Goal: Find specific page/section: Find specific page/section

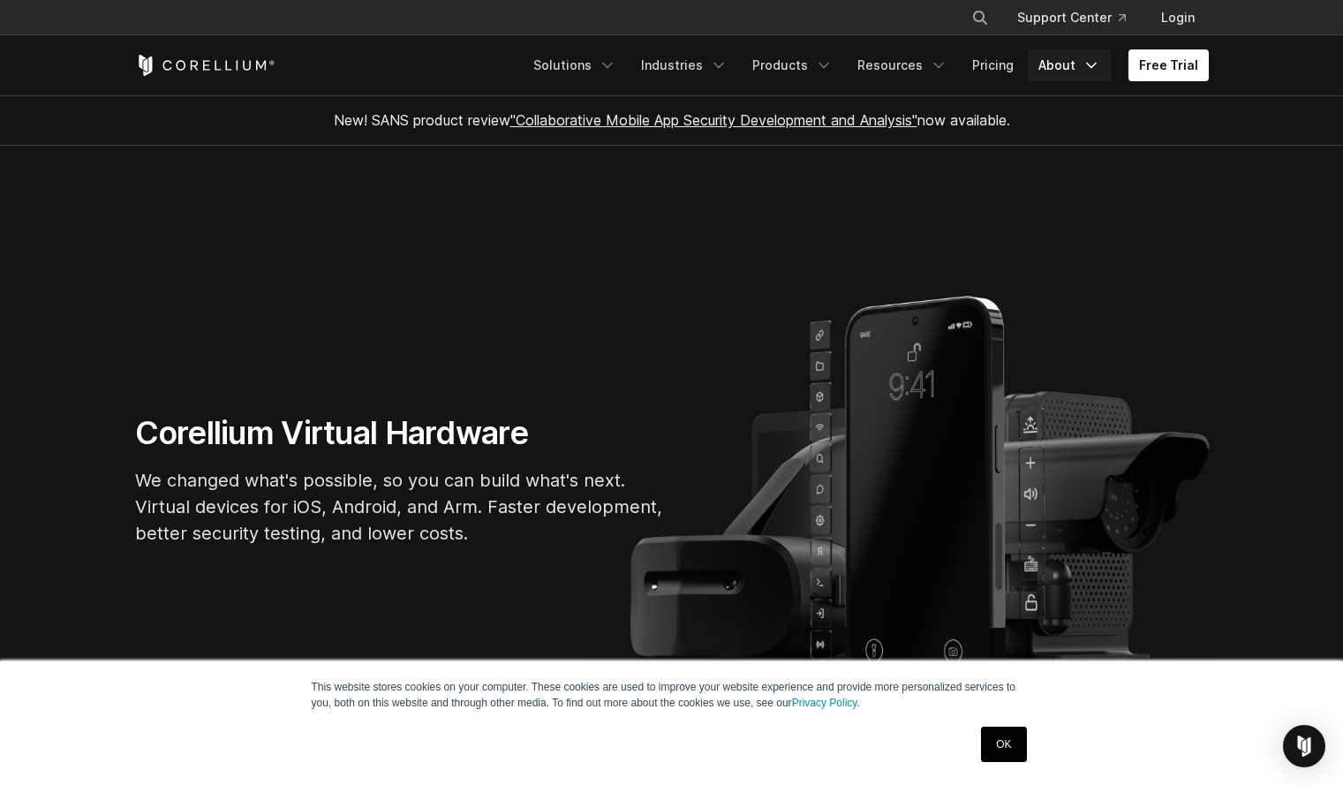
click at [1080, 69] on link "About" at bounding box center [1069, 65] width 83 height 32
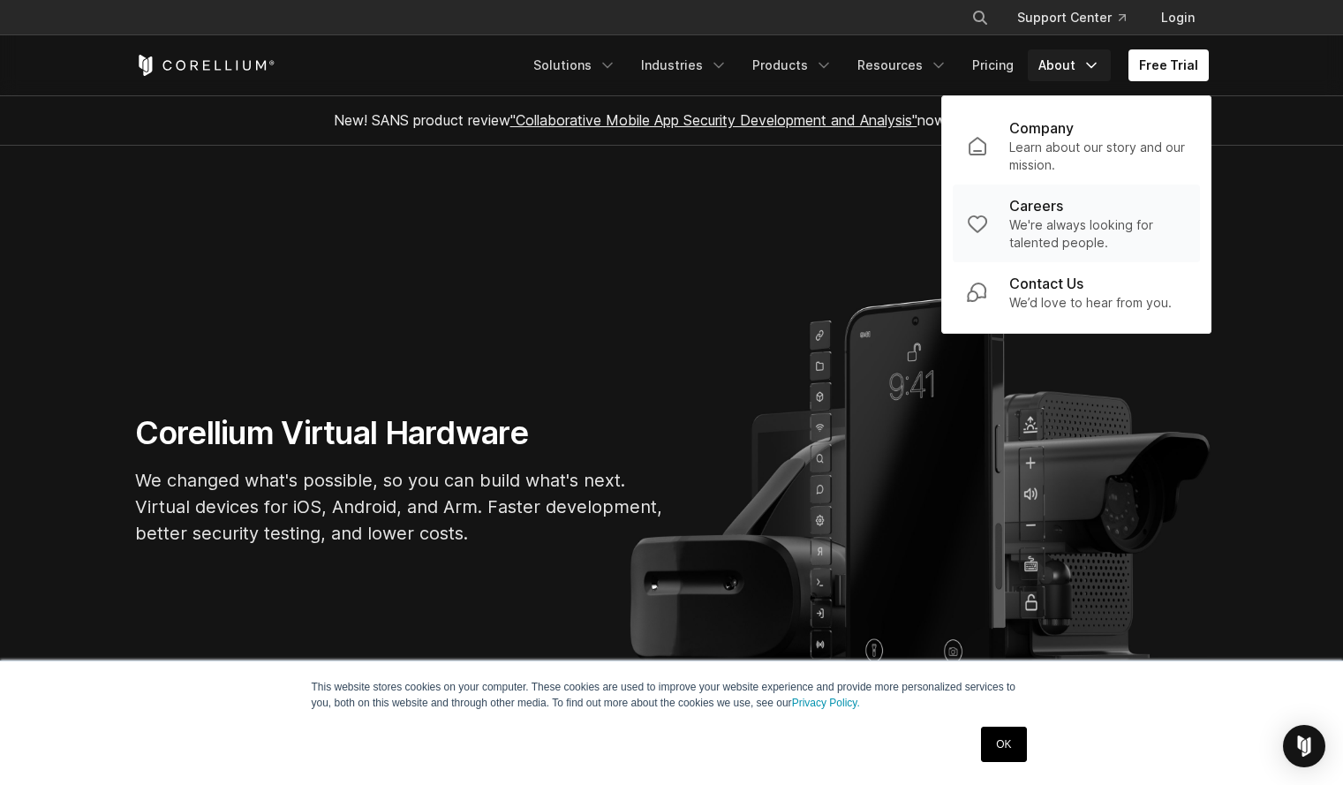
click at [1047, 206] on p "Careers" at bounding box center [1036, 205] width 54 height 21
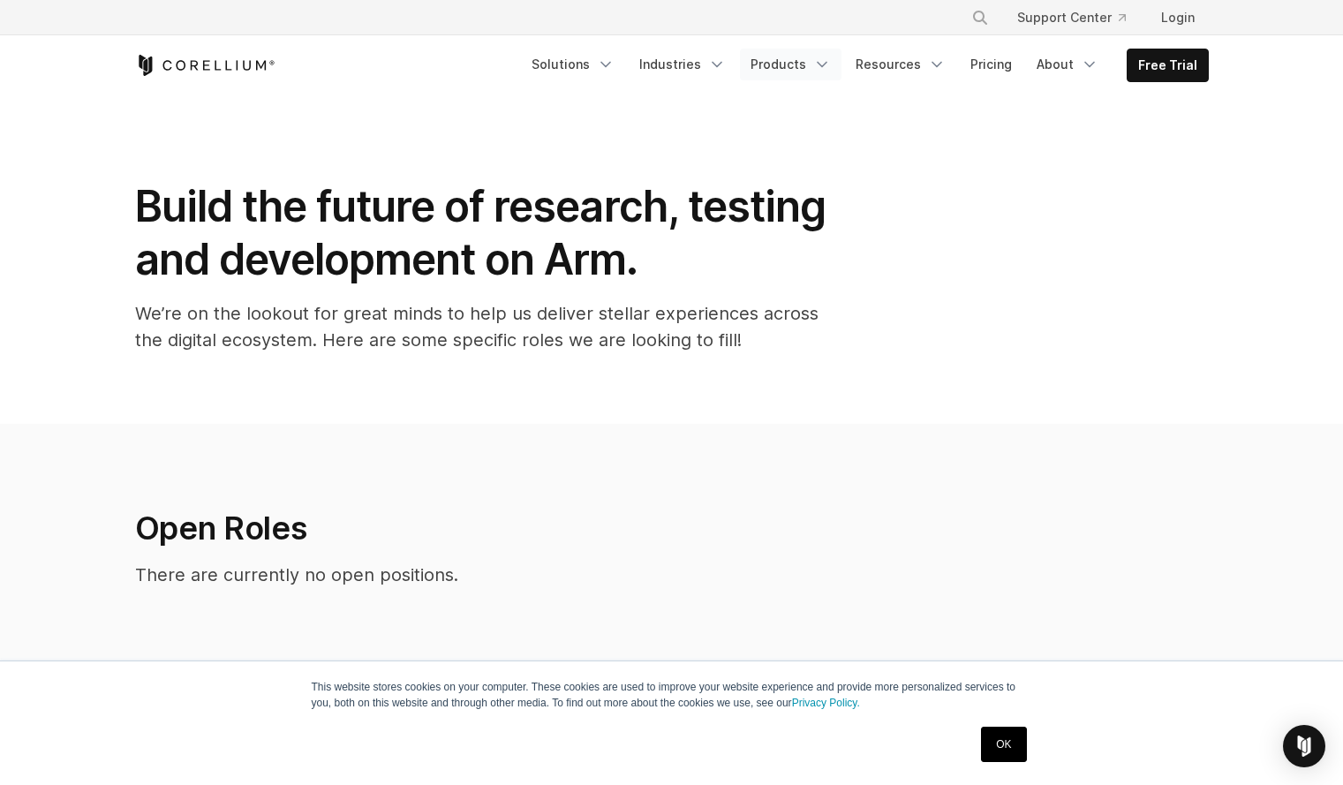
click at [817, 68] on link "Products" at bounding box center [791, 65] width 102 height 32
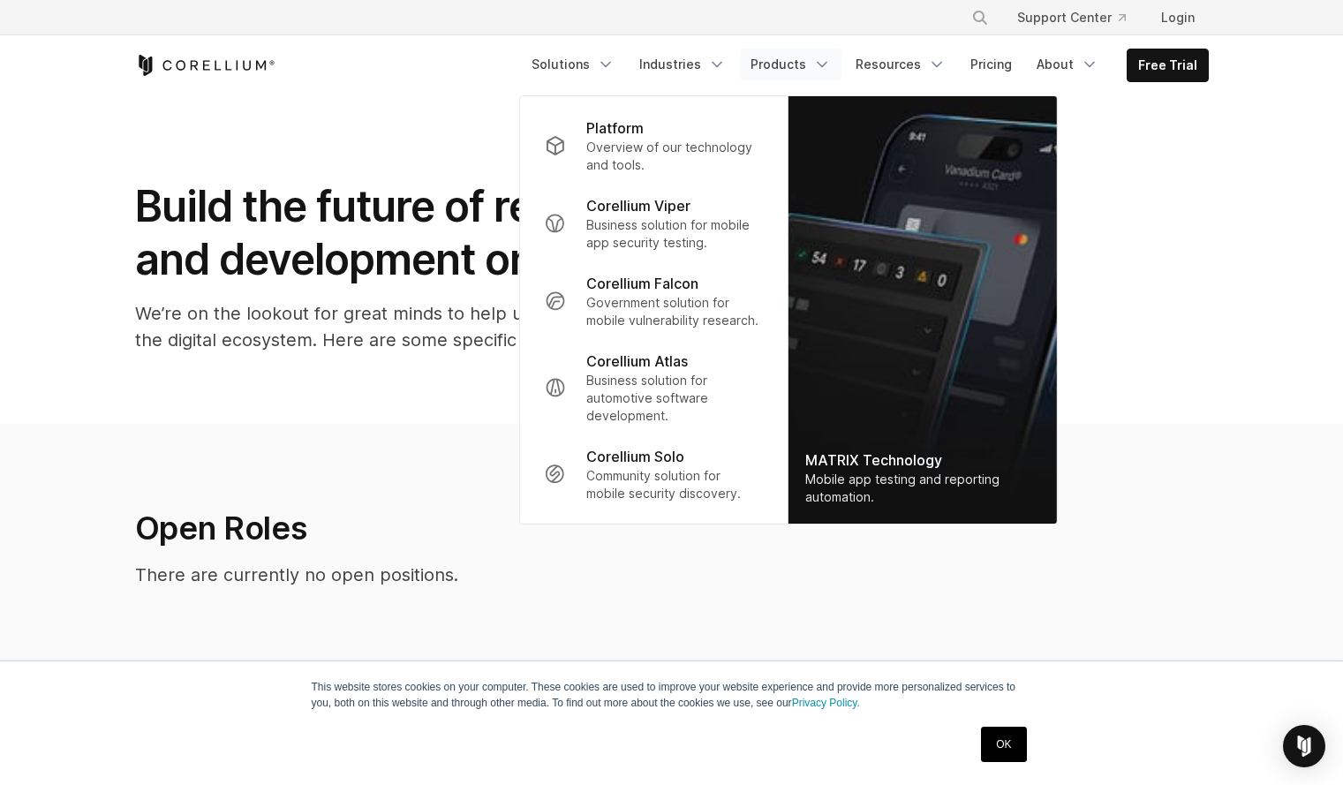
click at [817, 68] on link "Products" at bounding box center [791, 65] width 102 height 32
